Goal: Transaction & Acquisition: Purchase product/service

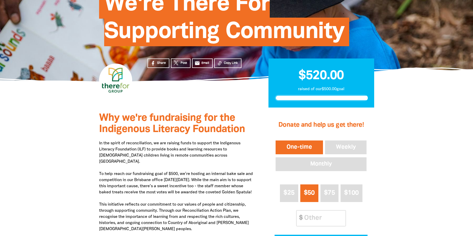
scroll to position [102, 0]
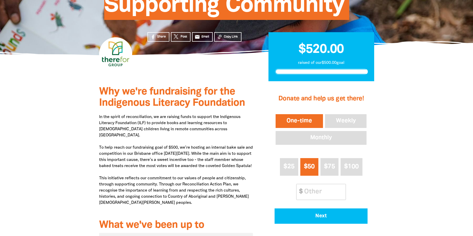
click at [309, 122] on button "One-time" at bounding box center [299, 121] width 49 height 16
click at [312, 197] on input "Other Amount" at bounding box center [323, 192] width 45 height 16
type input "20"
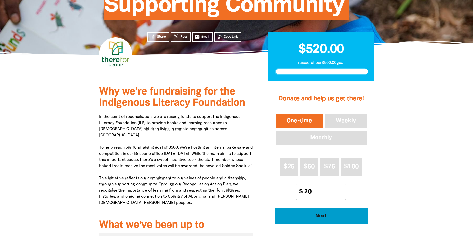
click at [327, 216] on span "Next" at bounding box center [321, 215] width 79 height 5
select select "AU"
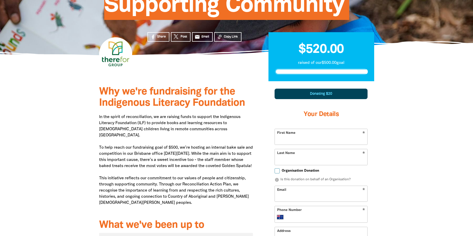
scroll to position [177, 0]
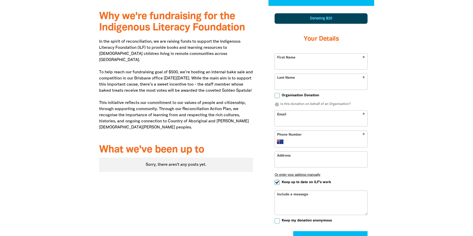
click at [307, 64] on input "First Name" at bounding box center [321, 62] width 93 height 16
type input "[PERSON_NAME]"
type input "Waters"
type input "[EMAIL_ADDRESS][DOMAIN_NAME]"
type input "[PHONE_NUMBER]"
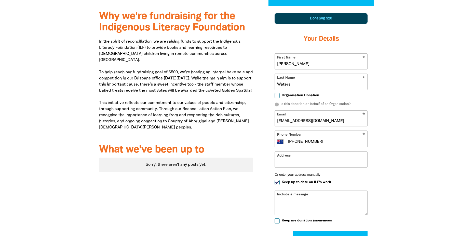
type input "Level 2, [STREET_ADDRESS]"
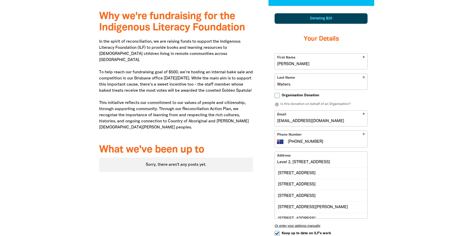
drag, startPoint x: 346, startPoint y: 118, endPoint x: 298, endPoint y: 121, distance: 48.3
click at [298, 121] on input "[EMAIL_ADDRESS][DOMAIN_NAME]" at bounding box center [321, 118] width 93 height 16
type input "[EMAIL_ADDRESS][DOMAIN_NAME]"
click at [410, 122] on div at bounding box center [236, 168] width 473 height 324
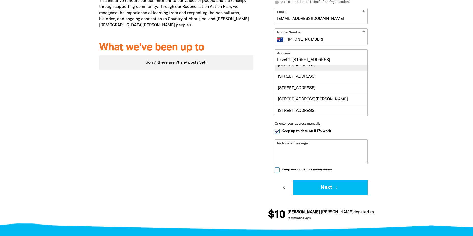
scroll to position [0, 0]
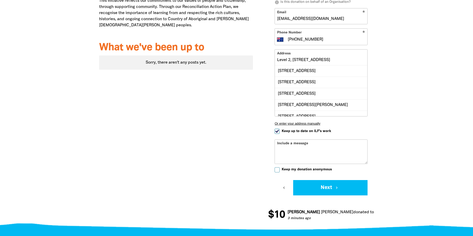
click at [336, 63] on input "Level 2, [STREET_ADDRESS]" at bounding box center [321, 57] width 93 height 16
drag, startPoint x: 350, startPoint y: 60, endPoint x: 245, endPoint y: 70, distance: 105.2
click at [245, 70] on div "Why we're fundraising for the Indigenous Literacy Foundation In the spirit of r…" at bounding box center [237, 66] width 306 height 324
type input "L"
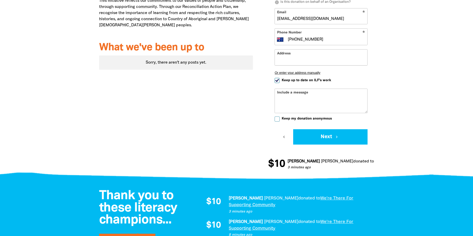
click at [299, 56] on input "Address" at bounding box center [321, 57] width 93 height 16
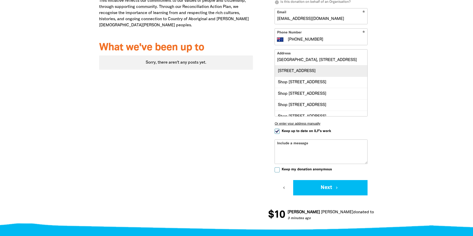
click at [305, 72] on div "[STREET_ADDRESS]" at bounding box center [321, 70] width 93 height 11
type input "[STREET_ADDRESS]"
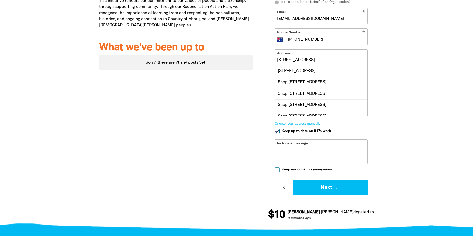
scroll to position [0, 0]
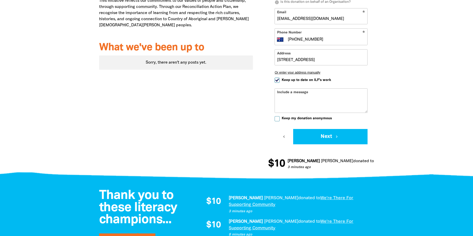
click at [278, 60] on input "[STREET_ADDRESS]" at bounding box center [321, 57] width 93 height 16
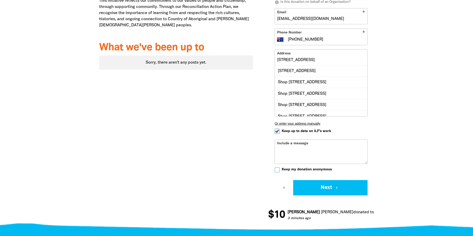
click at [385, 63] on div "Why we're fundraising for the Indigenous Literacy Foundation In the spirit of r…" at bounding box center [237, 66] width 306 height 324
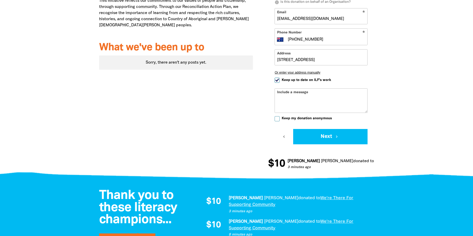
click at [276, 80] on input "Keep up to date on ILF's work" at bounding box center [277, 80] width 5 height 5
checkbox input "false"
click at [327, 136] on button "Next chevron_right" at bounding box center [330, 136] width 74 height 15
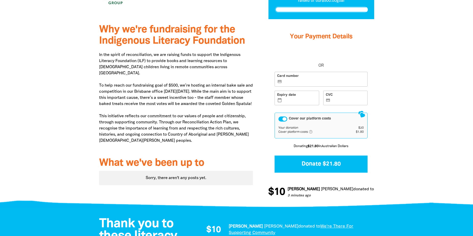
scroll to position [146, 0]
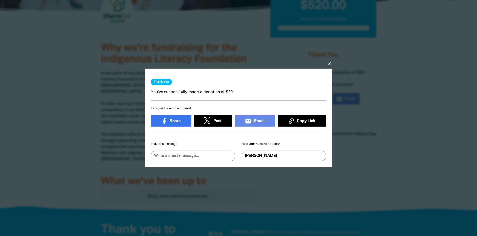
click at [329, 62] on icon "close" at bounding box center [329, 63] width 6 height 6
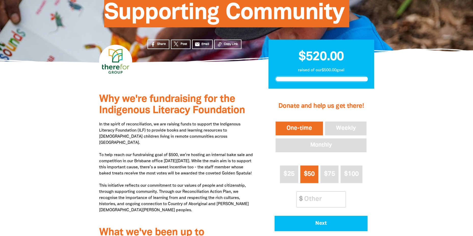
scroll to position [69, 0]
